Goal: Task Accomplishment & Management: Complete application form

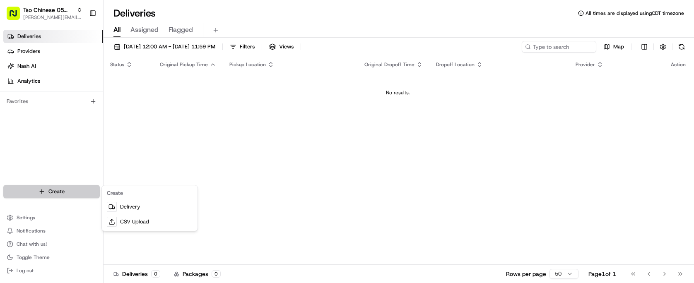
click at [55, 191] on html "Tso Chinese 05 Menchaca [EMAIL_ADDRESS][DOMAIN_NAME] Toggle Sidebar Deliveries …" at bounding box center [347, 141] width 694 height 283
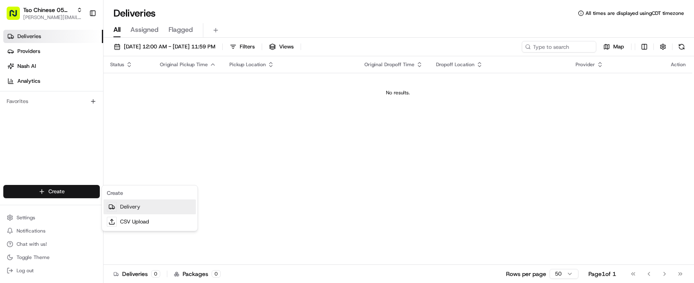
click at [143, 207] on link "Delivery" at bounding box center [150, 207] width 92 height 15
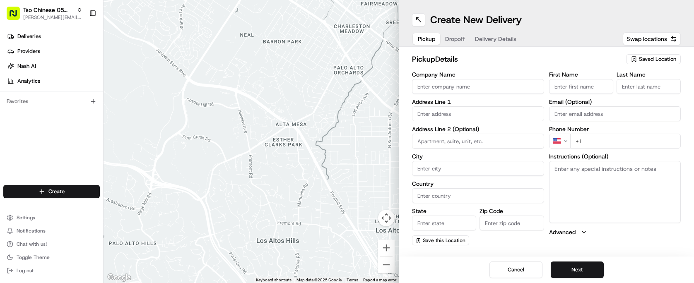
click at [659, 59] on span "Saved Location" at bounding box center [657, 59] width 37 height 7
click at [648, 94] on span "(05) Tso Chinese Takeout & Delivery (05)" at bounding box center [640, 90] width 102 height 7
type input "(05) Tso Chinese Takeout & Delivery"
type input "[STREET_ADDRESS][PERSON_NAME]"
type input "Ste 100"
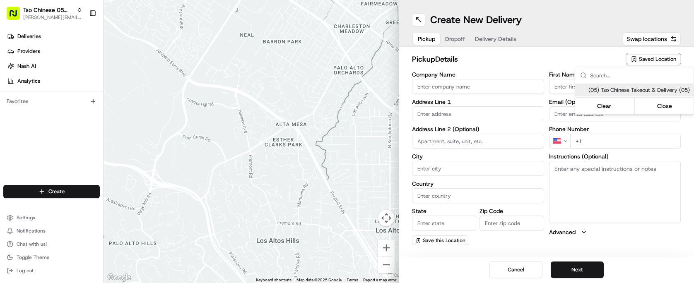
type input "Austin"
type input "US"
type input "[GEOGRAPHIC_DATA]"
type input "78748"
type input "Tso Chinese"
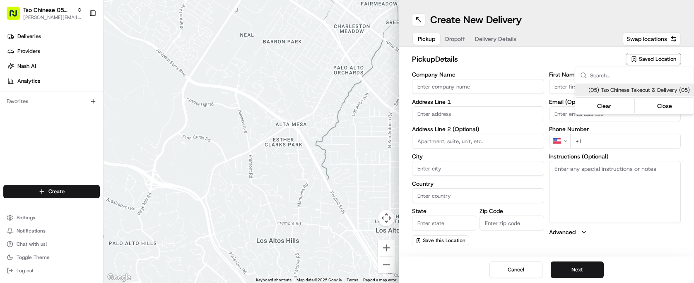
type input "[PERSON_NAME] Manager"
type input "[EMAIL_ADDRESS][DOMAIN_NAME]"
type input "[PHONE_NUMBER]"
type textarea "Submit a picture displaying address & food as Proof of Delivery. Envía una foto…"
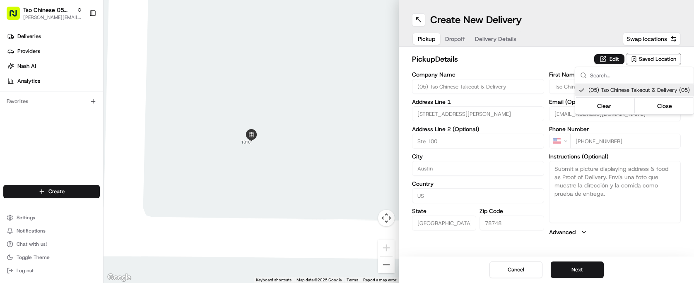
click at [540, 68] on html "Tso Chinese 05 Menchaca [EMAIL_ADDRESS][DOMAIN_NAME] Toggle Sidebar Deliveries …" at bounding box center [347, 141] width 694 height 283
click at [443, 37] on div "Pickup Dropoff Delivery Details" at bounding box center [467, 38] width 110 height 15
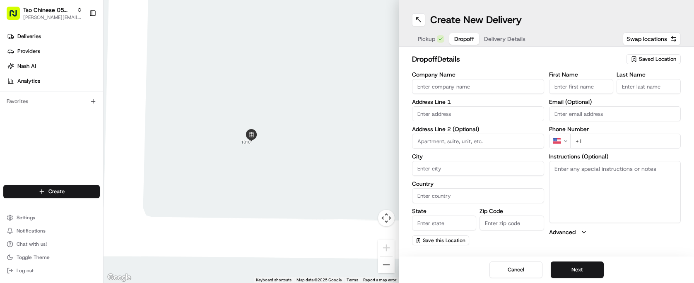
click at [501, 36] on span "Delivery Details" at bounding box center [504, 39] width 41 height 8
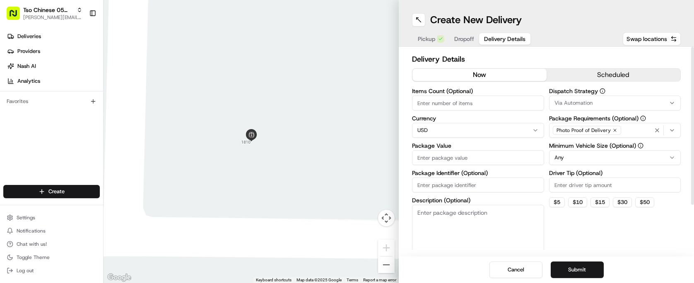
click at [494, 179] on input "Package Identifier (Optional)" at bounding box center [478, 185] width 132 height 15
paste input "QGGYOOA"
type input "QGGYOOA"
click at [610, 184] on input "Driver Tip (Optional)" at bounding box center [615, 185] width 132 height 15
type input "2.00"
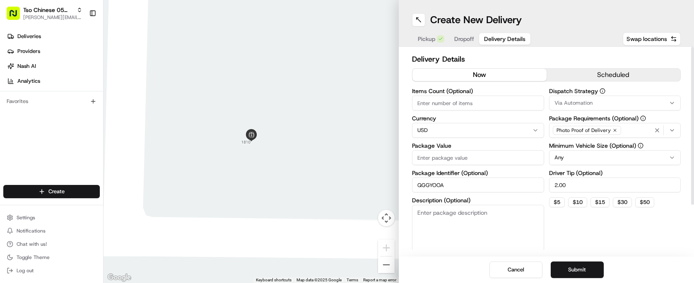
click at [606, 107] on button "Via Automation" at bounding box center [615, 103] width 132 height 15
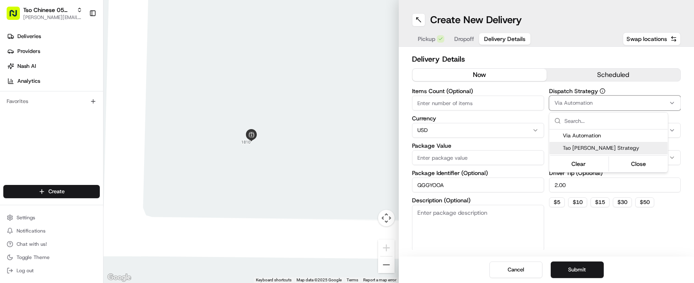
click at [611, 147] on span "Tso [PERSON_NAME] Strategy" at bounding box center [614, 148] width 102 height 7
click at [496, 109] on html "Tso Chinese 05 Menchaca [EMAIL_ADDRESS][DOMAIN_NAME] Toggle Sidebar Deliveries …" at bounding box center [347, 141] width 694 height 283
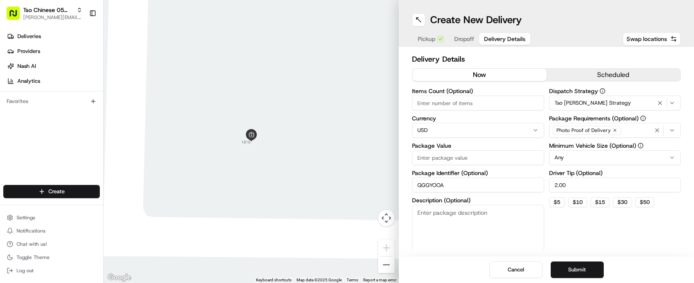
click at [496, 109] on input "Items Count (Optional)" at bounding box center [478, 103] width 132 height 15
type input "4"
click at [608, 240] on div "Dispatch Strategy Tso [PERSON_NAME] Strategy Package Requirements (Optional) Ph…" at bounding box center [615, 169] width 132 height 163
click at [521, 153] on input "Package Value" at bounding box center [478, 157] width 132 height 15
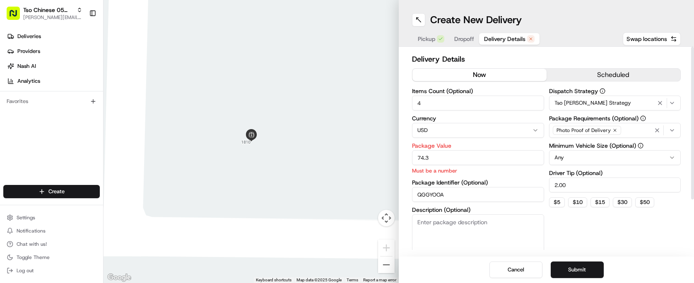
type input "74.3"
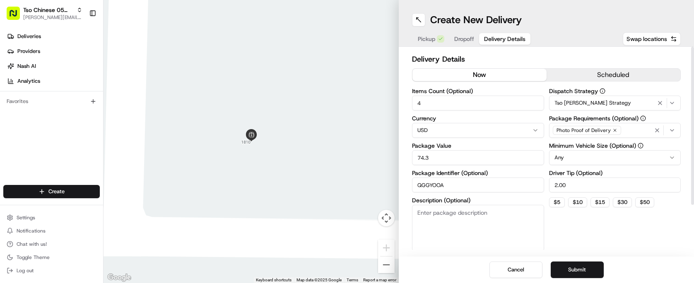
click at [559, 56] on h2 "Delivery Details" at bounding box center [546, 59] width 269 height 12
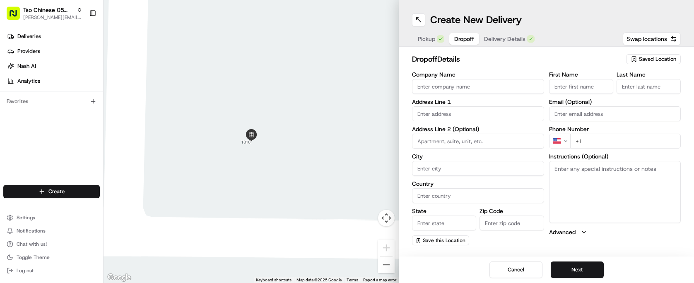
click at [467, 39] on span "Dropoff" at bounding box center [465, 39] width 20 height 8
click at [581, 85] on input "First Name" at bounding box center [581, 86] width 64 height 15
paste input "[PERSON_NAME]"
type input "[PERSON_NAME]"
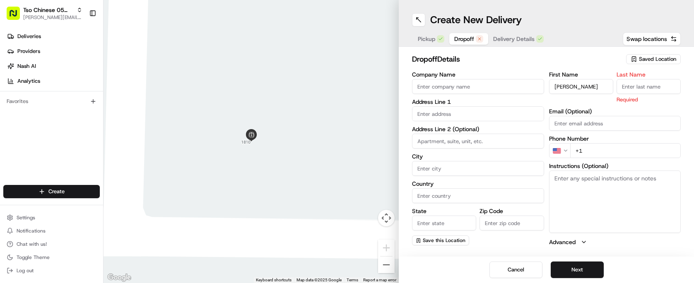
click at [645, 82] on input "Last Name" at bounding box center [649, 86] width 64 height 15
type input "."
click at [605, 56] on h2 "dropoff Details" at bounding box center [516, 59] width 209 height 12
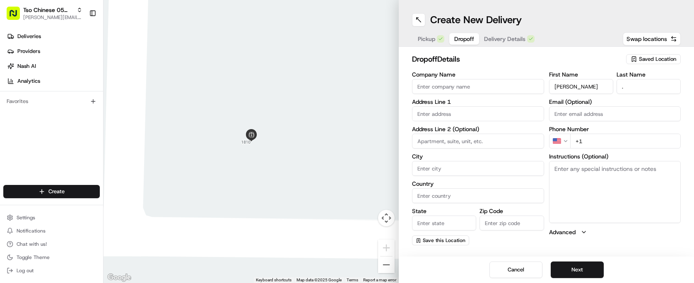
click at [469, 115] on input "text" at bounding box center [478, 113] width 132 height 15
paste input "[STREET_ADDRESS]"
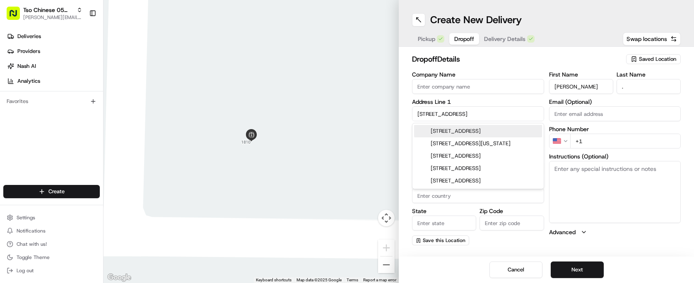
click at [504, 132] on div "[STREET_ADDRESS]" at bounding box center [478, 131] width 128 height 12
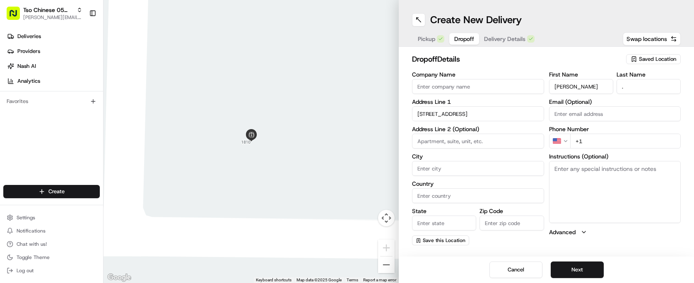
type input "[STREET_ADDRESS]"
type input "Austin"
type input "[GEOGRAPHIC_DATA]"
type input "78744"
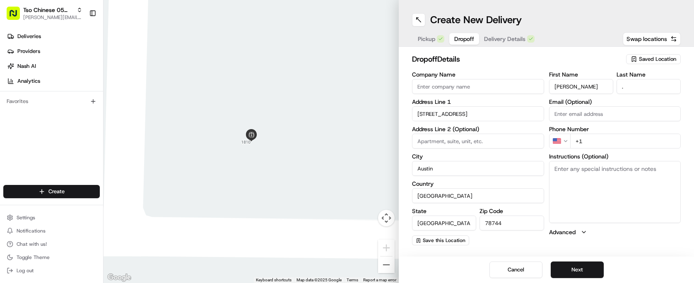
type input "[STREET_ADDRESS]"
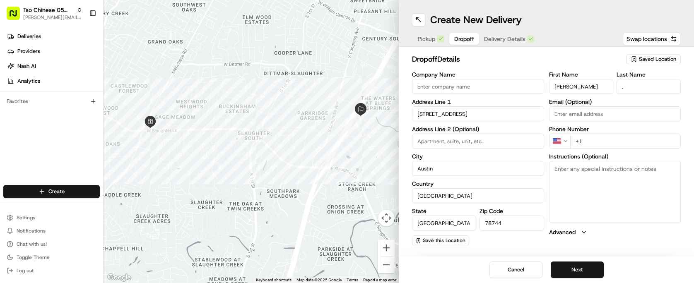
click at [606, 138] on input "+1" at bounding box center [626, 141] width 111 height 15
paste input "[PHONE_NUMBER]"
type input "[PHONE_NUMBER]"
click at [557, 59] on h2 "dropoff Details" at bounding box center [516, 59] width 209 height 12
click at [619, 208] on textarea "Instructions (Optional)" at bounding box center [615, 192] width 132 height 62
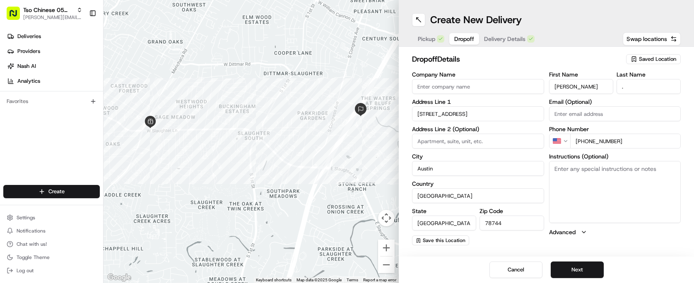
click at [619, 208] on textarea "Instructions (Optional)" at bounding box center [615, 192] width 132 height 62
paste textarea "No gate code, gate always open. Building 10 3rd floor apartment 1031 Call this …"
type textarea "No gate code, gate always open. Building 10 3rd floor apartment 1031 Call this …"
click at [517, 64] on h2 "dropoff Details" at bounding box center [516, 59] width 209 height 12
click at [577, 276] on button "Next" at bounding box center [577, 270] width 53 height 17
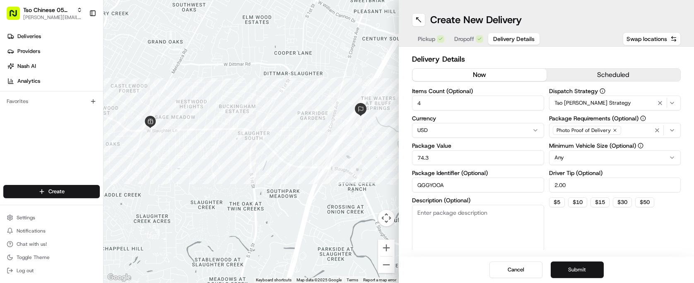
click at [576, 274] on button "Submit" at bounding box center [577, 270] width 53 height 17
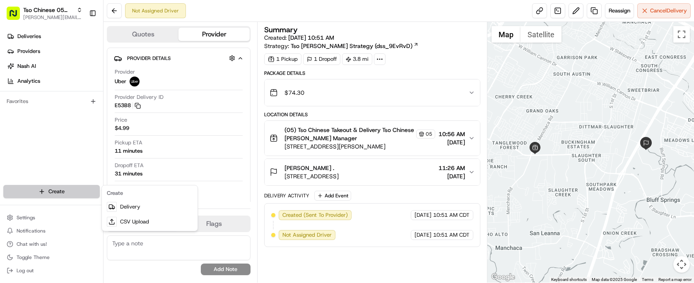
click at [53, 189] on html "Tso Chinese 05 Menchaca [EMAIL_ADDRESS][DOMAIN_NAME] Toggle Sidebar Deliveries …" at bounding box center [347, 141] width 694 height 283
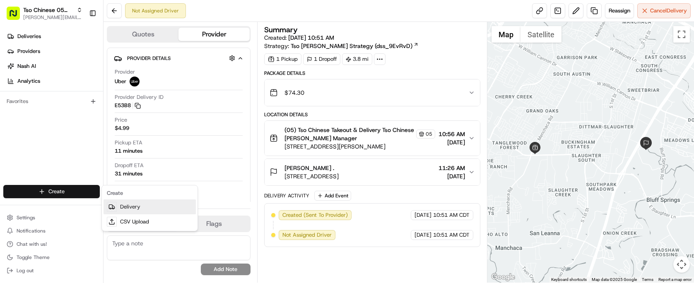
click at [147, 213] on link "Delivery" at bounding box center [150, 207] width 92 height 15
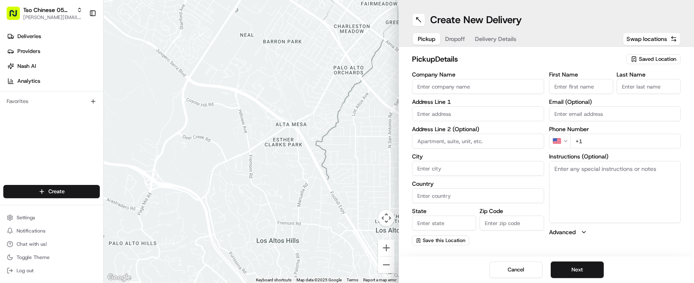
click at [650, 53] on button "Saved Location" at bounding box center [653, 59] width 55 height 12
click at [630, 91] on span "(05) Tso Chinese Takeout & Delivery (05)" at bounding box center [640, 90] width 102 height 7
type input "(05) Tso Chinese Takeout & Delivery"
type input "[STREET_ADDRESS][PERSON_NAME]"
type input "Ste 100"
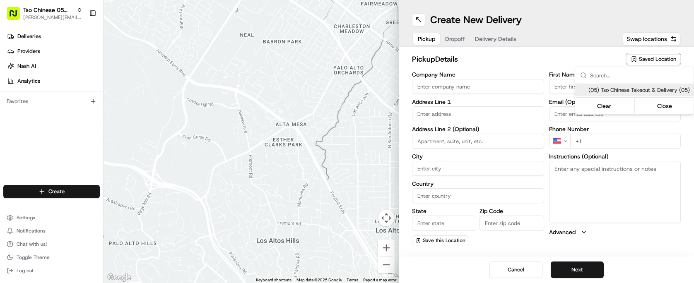
type input "Austin"
type input "US"
type input "[GEOGRAPHIC_DATA]"
type input "78748"
type input "Tso Chinese"
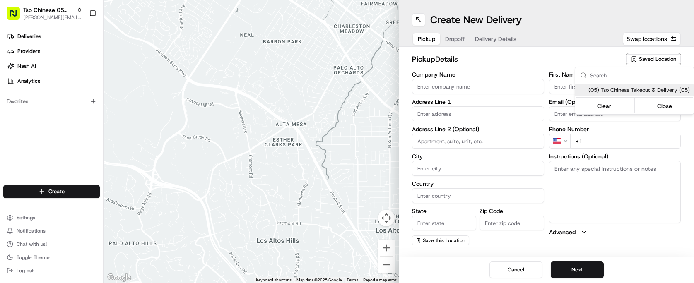
type input "[PERSON_NAME] Manager"
type input "[EMAIL_ADDRESS][DOMAIN_NAME]"
type input "[PHONE_NUMBER]"
type textarea "Submit a picture displaying address & food as Proof of Delivery. Envía una foto…"
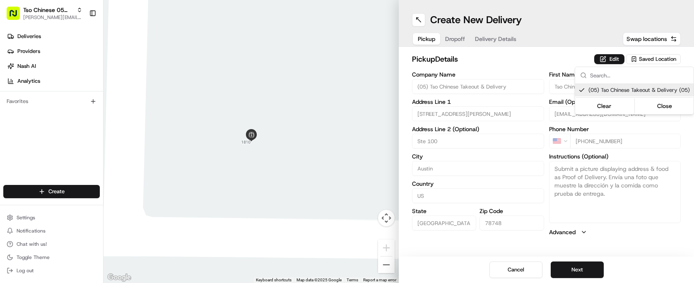
click at [522, 59] on html "Tso Chinese 05 Menchaca [EMAIL_ADDRESS][DOMAIN_NAME] Toggle Sidebar Deliveries …" at bounding box center [347, 141] width 694 height 283
click at [461, 41] on span "Dropoff" at bounding box center [455, 39] width 20 height 8
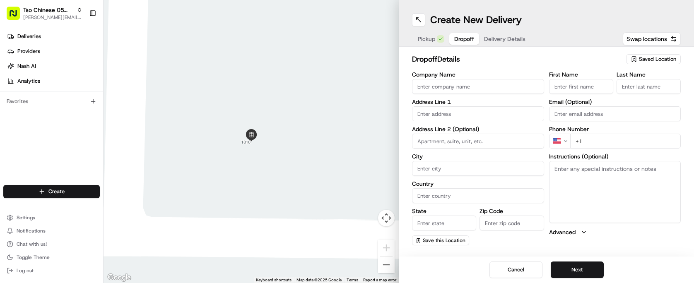
click at [576, 87] on input "First Name" at bounding box center [581, 86] width 64 height 15
paste input "[PERSON_NAME]"
type input "[PERSON_NAME]"
click at [643, 89] on input "Last Name" at bounding box center [649, 86] width 64 height 15
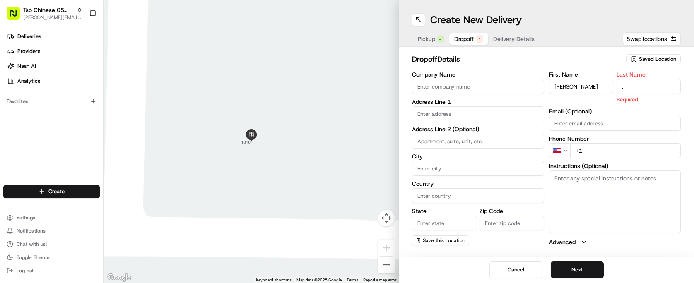
type input "."
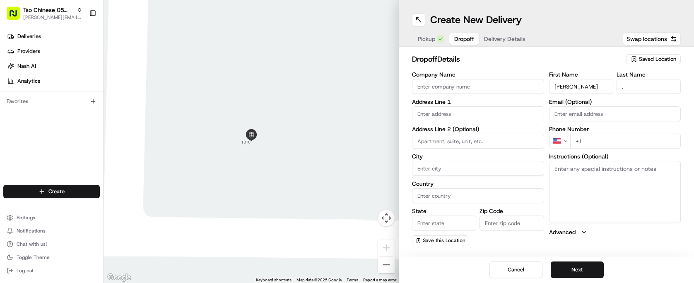
click at [594, 148] on input "+1" at bounding box center [626, 141] width 111 height 15
paste input "[PHONE_NUMBER]"
type input "[PHONE_NUMBER]"
click at [481, 103] on label "Address Line 1" at bounding box center [478, 102] width 132 height 6
click at [481, 115] on input "text" at bounding box center [478, 113] width 132 height 15
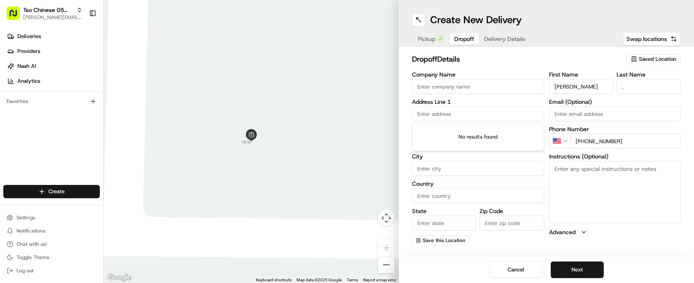
paste input "[STREET_ADDRESS][PERSON_NAME]"
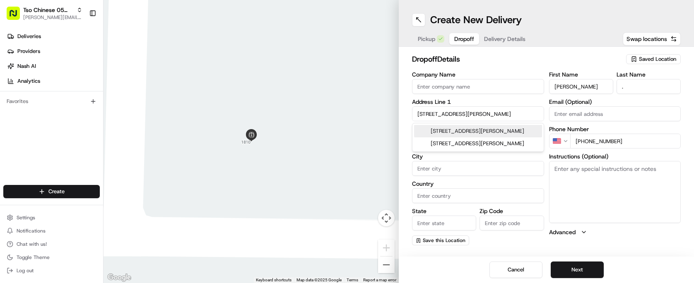
click at [498, 128] on div "[STREET_ADDRESS][PERSON_NAME]" at bounding box center [478, 131] width 128 height 12
type input "[STREET_ADDRESS][PERSON_NAME]"
type input "Austin"
type input "[GEOGRAPHIC_DATA]"
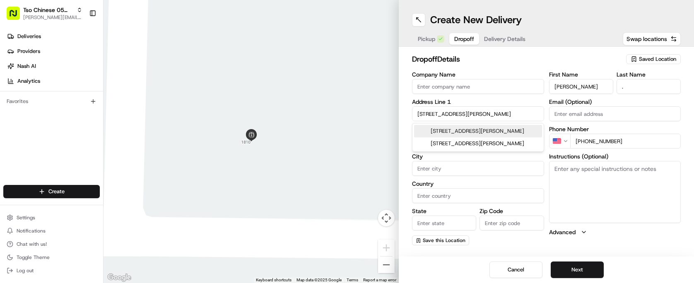
type input "78748"
type input "[STREET_ADDRESS][PERSON_NAME][PERSON_NAME]"
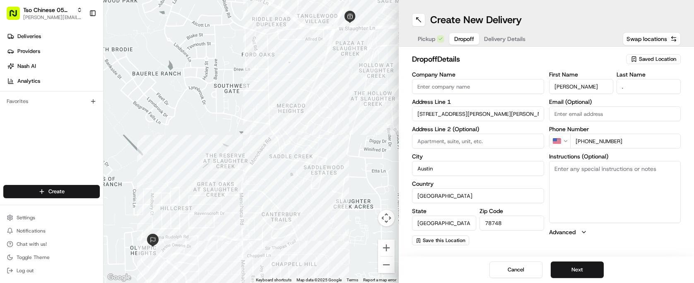
click at [572, 187] on textarea "Instructions (Optional)" at bounding box center [615, 192] width 132 height 62
paste textarea "Please leave on bench on porch, thank you."
type textarea "Please leave on bench on porch, thank you."
click at [532, 56] on h2 "dropoff Details" at bounding box center [516, 59] width 209 height 12
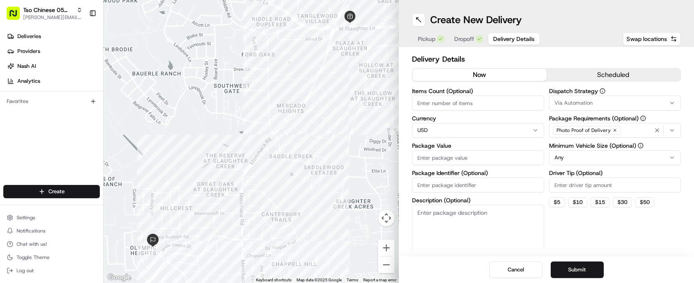
click at [510, 41] on span "Delivery Details" at bounding box center [513, 39] width 41 height 8
click at [485, 103] on input "Items Count (Optional)" at bounding box center [478, 103] width 132 height 15
type input "4"
click at [584, 100] on span "Via Automation" at bounding box center [574, 102] width 38 height 7
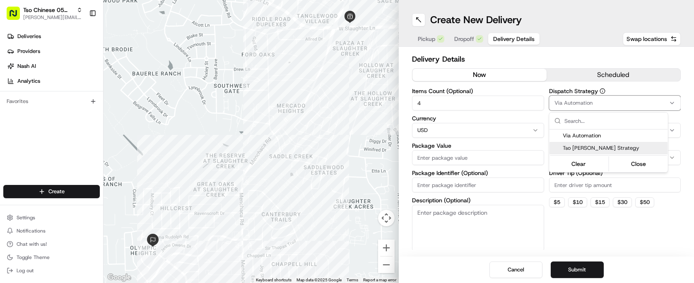
click at [596, 150] on span "Tso [PERSON_NAME] Strategy" at bounding box center [614, 148] width 102 height 7
click at [484, 160] on html "Tso Chinese 05 Menchaca [EMAIL_ADDRESS][DOMAIN_NAME] Toggle Sidebar Deliveries …" at bounding box center [347, 141] width 694 height 283
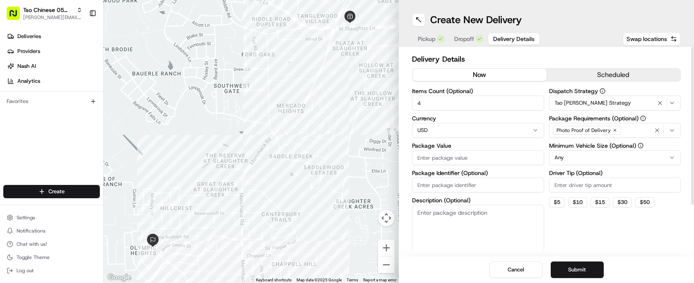
click at [484, 160] on input "Package Value" at bounding box center [478, 157] width 132 height 15
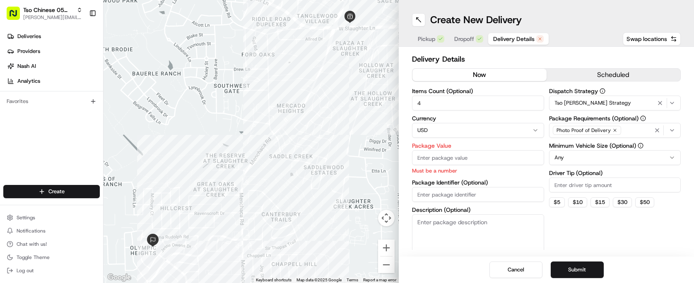
paste input "53.37"
type input "53.37"
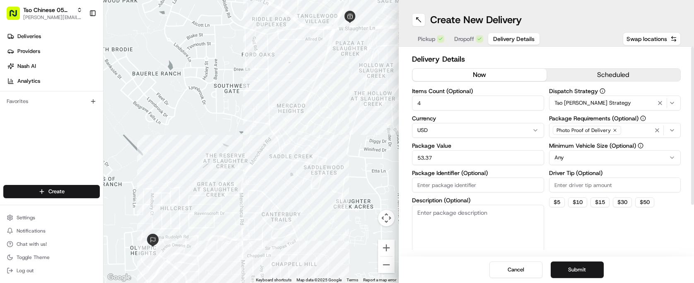
click at [502, 193] on div "Items Count (Optional) 4 Currency USD Package Value 53.37 Package Identifier (O…" at bounding box center [478, 169] width 132 height 163
paste input "#Y4SIHYW"
type input "#Y4SIHYW"
click at [583, 185] on input "Driver Tip (Optional)" at bounding box center [615, 185] width 132 height 15
type input "2.00"
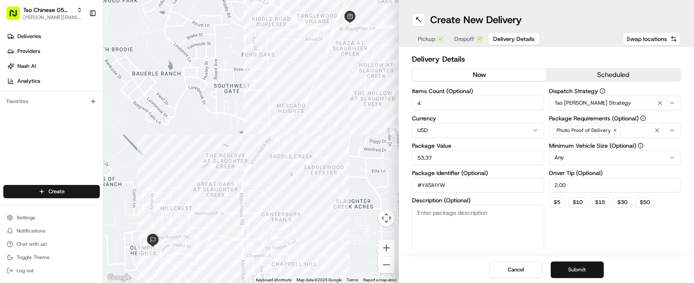
click at [571, 268] on button "Submit" at bounding box center [577, 270] width 53 height 17
